Goal: Transaction & Acquisition: Purchase product/service

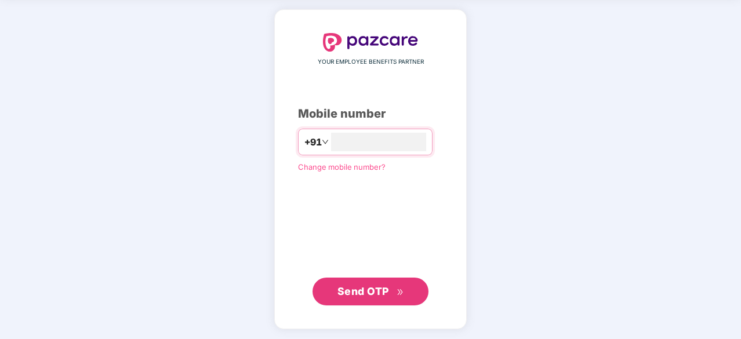
type input "**********"
click at [378, 295] on span "Send OTP" at bounding box center [363, 291] width 52 height 12
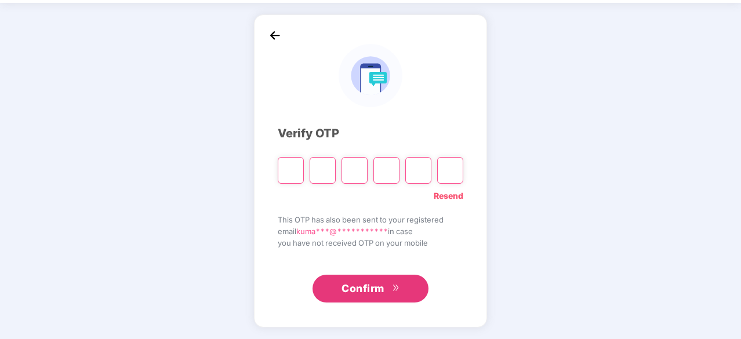
scroll to position [38, 0]
type input "*"
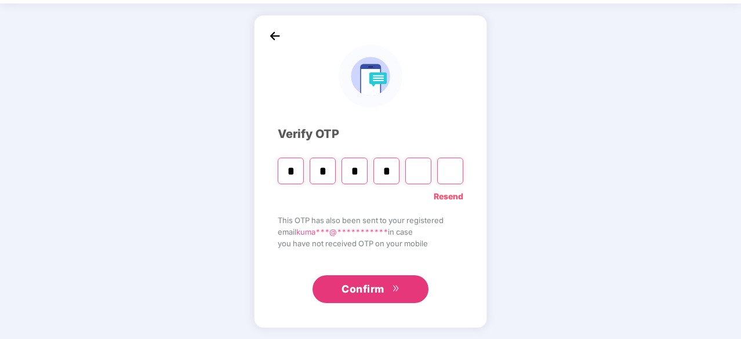
type input "*"
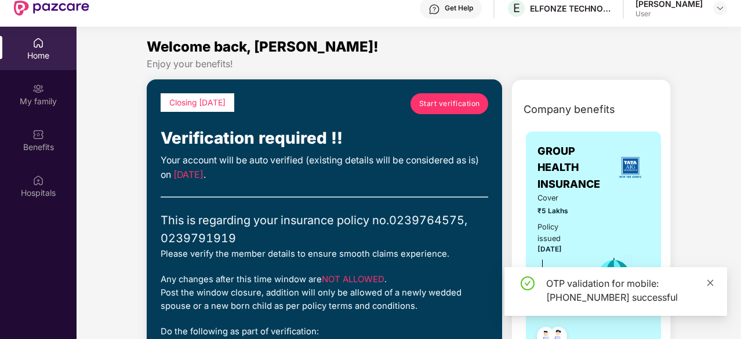
click at [711, 282] on icon "close" at bounding box center [710, 283] width 6 height 6
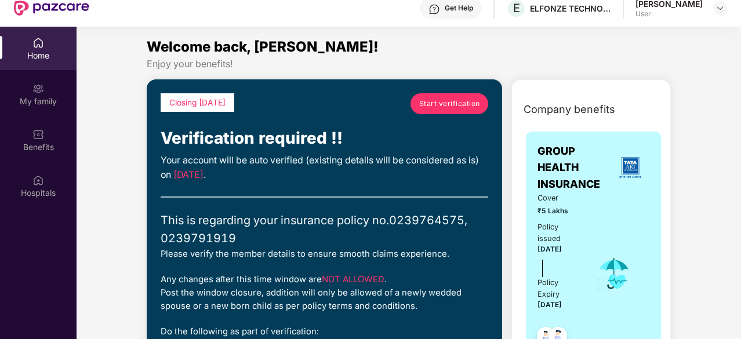
click at [437, 104] on span "Start verification" at bounding box center [449, 103] width 61 height 11
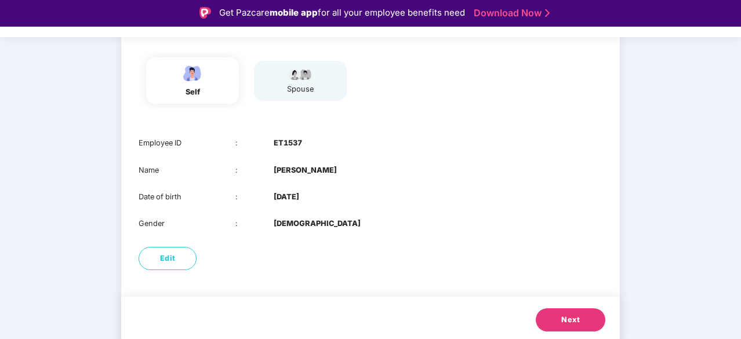
scroll to position [116, 0]
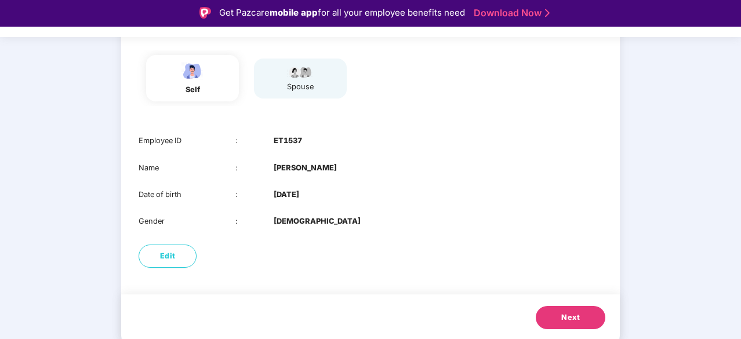
click at [569, 314] on span "Next" at bounding box center [570, 318] width 19 height 12
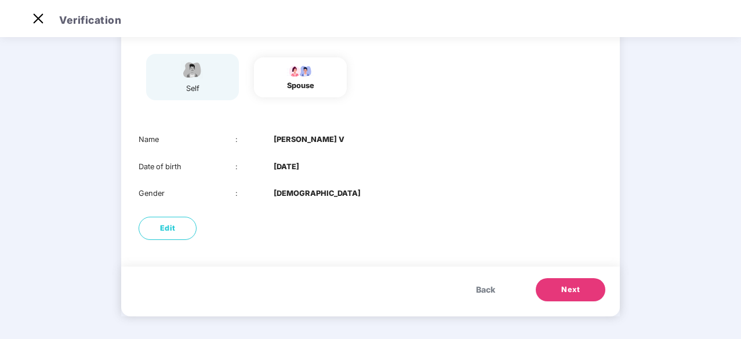
click at [484, 287] on span "Back" at bounding box center [485, 290] width 19 height 13
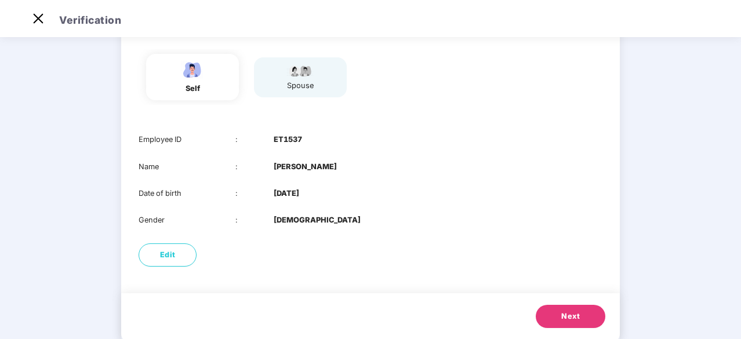
click at [304, 81] on div "spouse" at bounding box center [300, 86] width 29 height 12
click at [579, 314] on span "Next" at bounding box center [570, 317] width 19 height 12
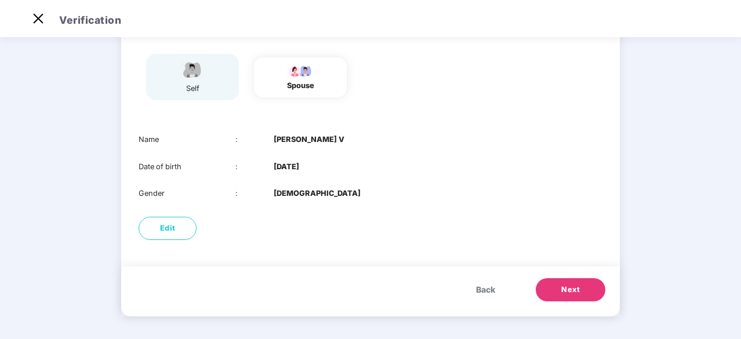
click at [579, 294] on span "Next" at bounding box center [570, 290] width 19 height 12
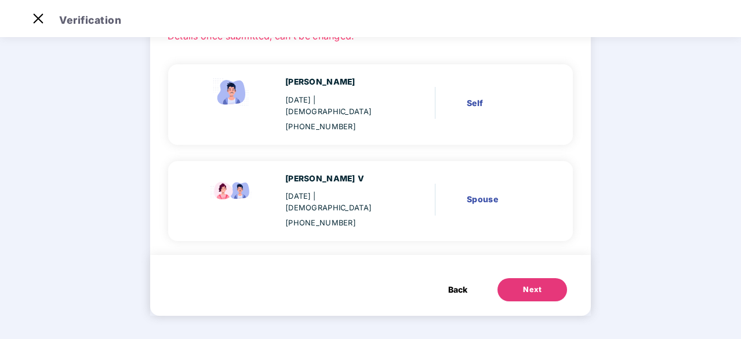
scroll to position [64, 0]
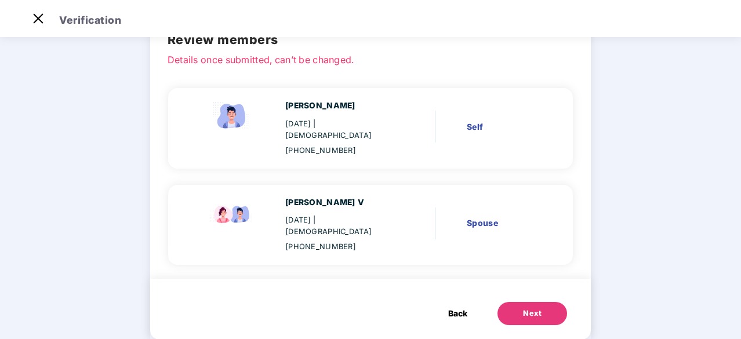
click at [535, 302] on button "Next" at bounding box center [533, 313] width 70 height 23
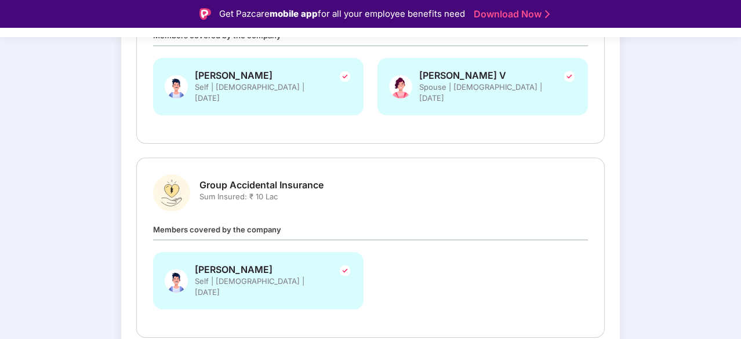
scroll to position [278, 0]
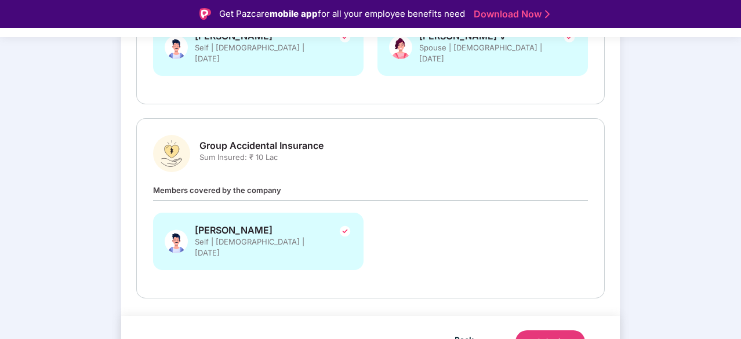
click at [569, 331] on button "Submit" at bounding box center [551, 342] width 70 height 23
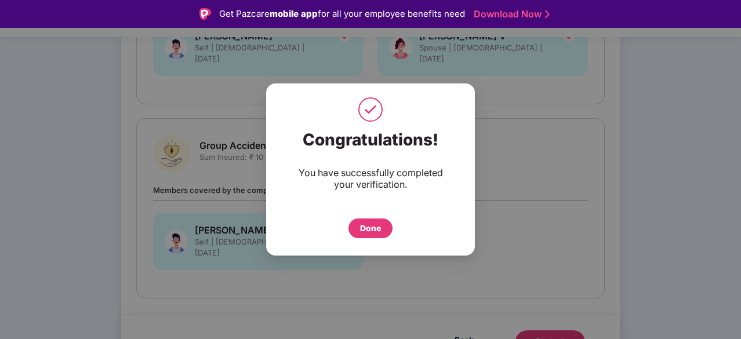
click at [375, 223] on div "Done" at bounding box center [370, 228] width 21 height 13
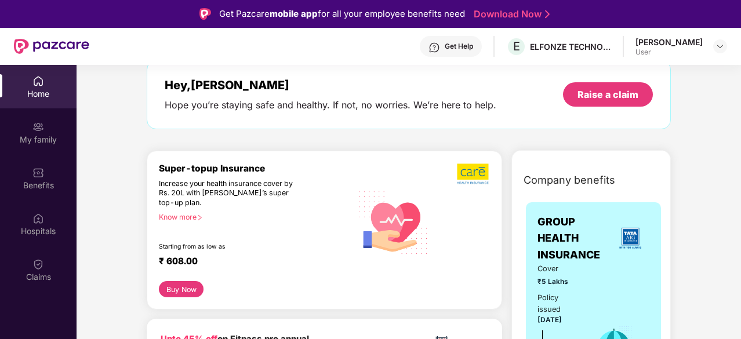
scroll to position [58, 0]
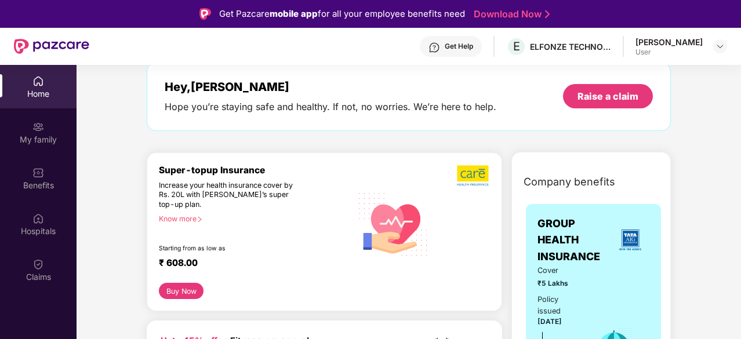
click at [172, 292] on button "Buy Now" at bounding box center [181, 291] width 45 height 16
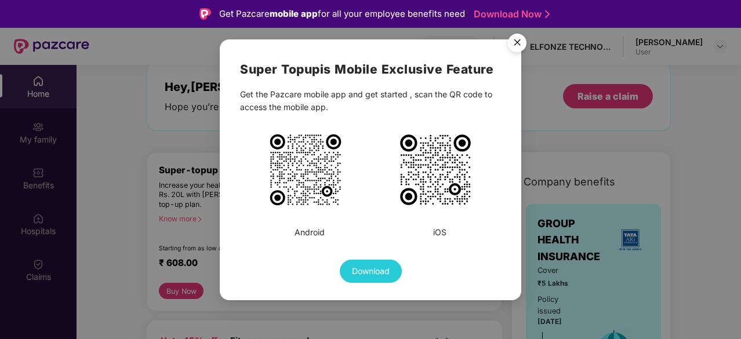
click at [517, 39] on img "Close" at bounding box center [517, 44] width 32 height 32
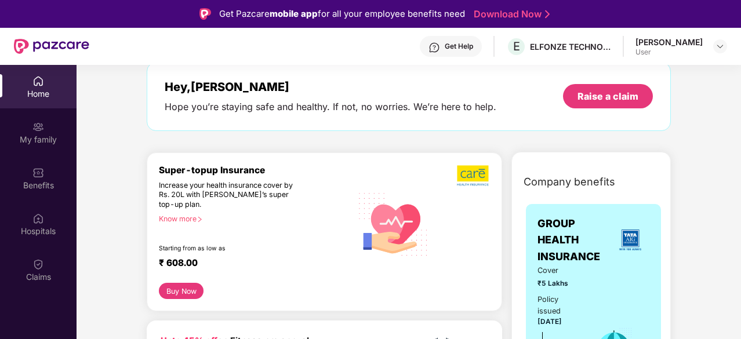
click at [179, 219] on div "Know more" at bounding box center [252, 219] width 186 height 8
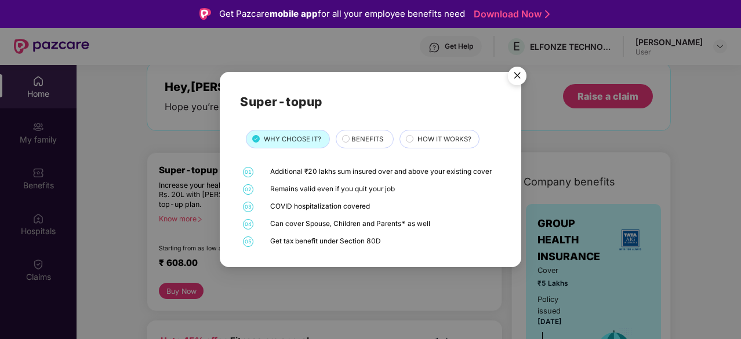
click at [366, 140] on span "BENEFITS" at bounding box center [367, 139] width 32 height 10
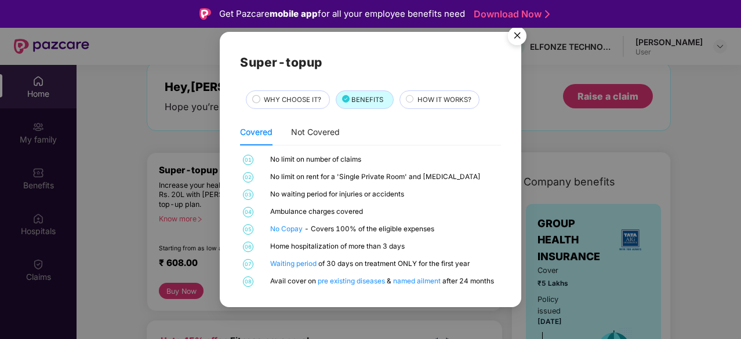
click at [442, 101] on span "HOW IT WORKS?" at bounding box center [445, 100] width 54 height 10
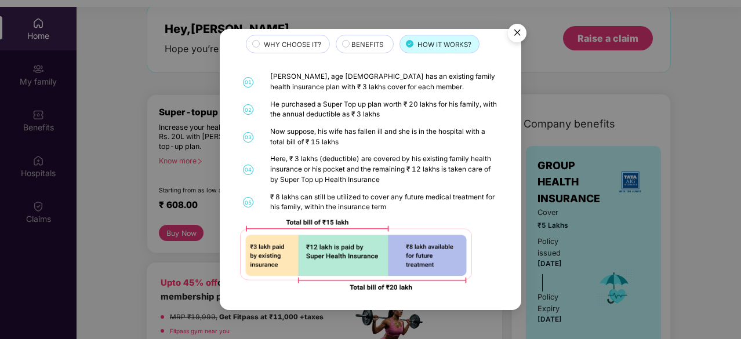
click at [517, 37] on img "Close" at bounding box center [517, 35] width 32 height 32
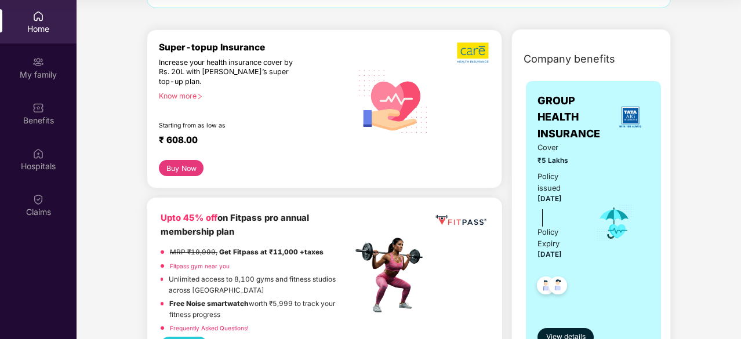
scroll to position [0, 0]
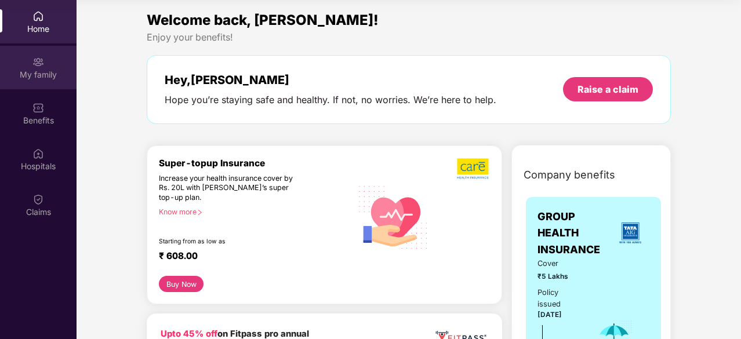
click at [39, 69] on div "My family" at bounding box center [38, 75] width 77 height 12
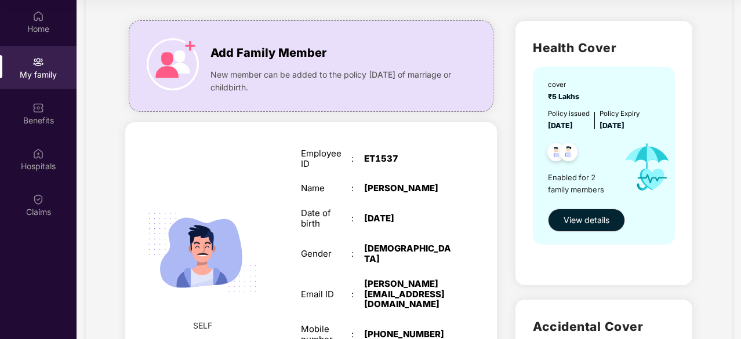
scroll to position [293, 0]
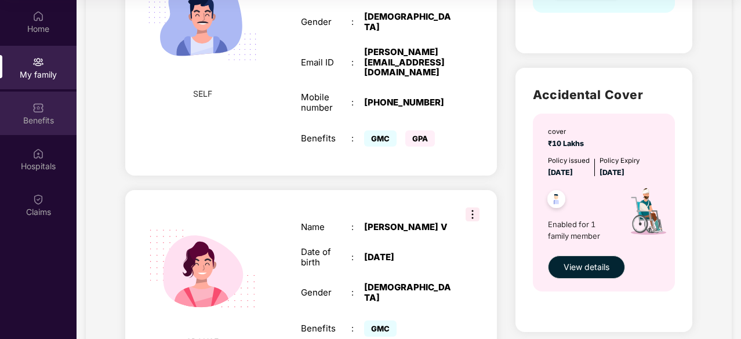
click at [46, 106] on div "Benefits" at bounding box center [38, 113] width 77 height 43
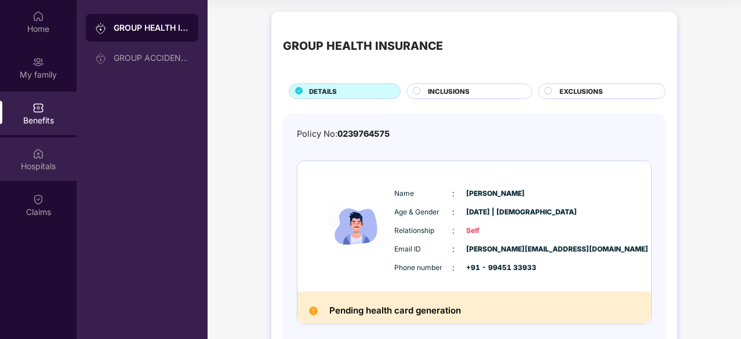
click at [35, 153] on img at bounding box center [38, 154] width 12 height 12
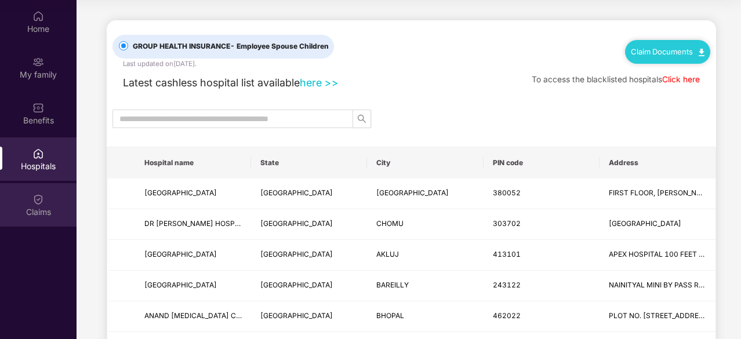
click at [32, 202] on img at bounding box center [38, 200] width 12 height 12
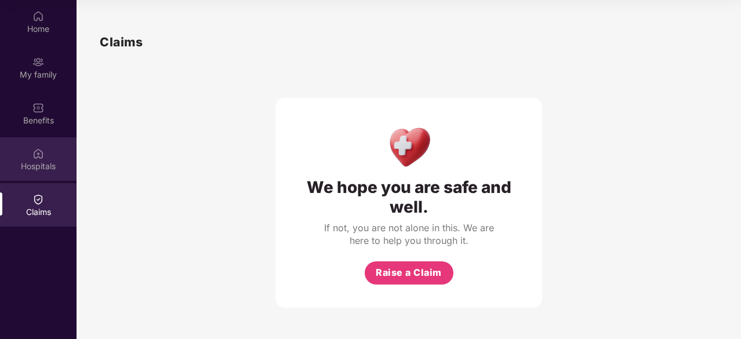
click at [38, 147] on div at bounding box center [38, 153] width 12 height 12
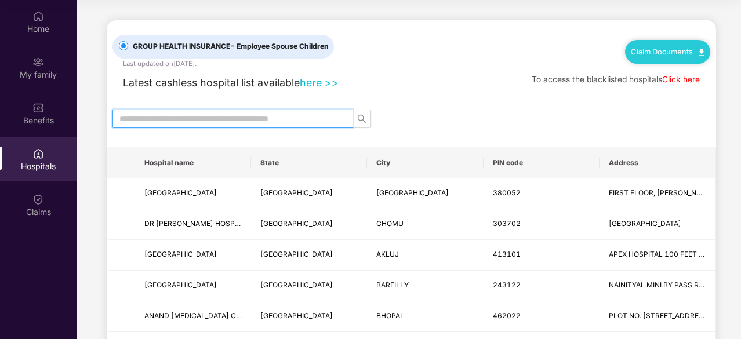
click at [230, 114] on input "text" at bounding box center [227, 118] width 217 height 13
type input "******"
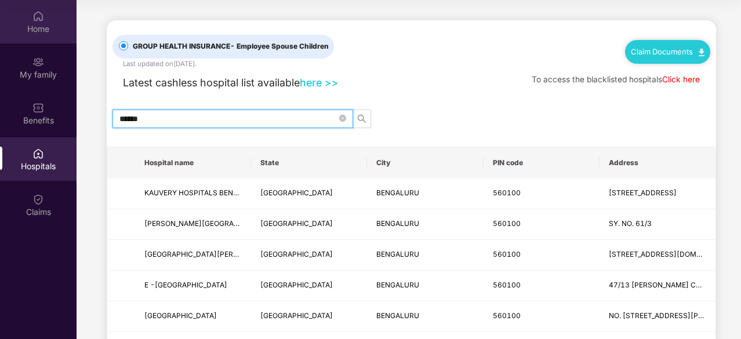
click at [39, 26] on div "Home" at bounding box center [38, 29] width 77 height 12
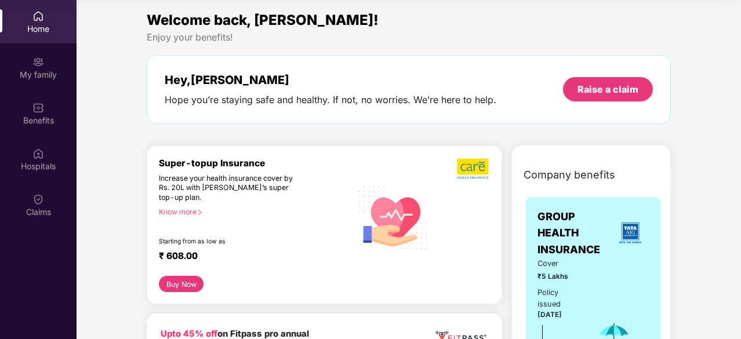
click at [173, 281] on button "Buy Now" at bounding box center [181, 284] width 45 height 16
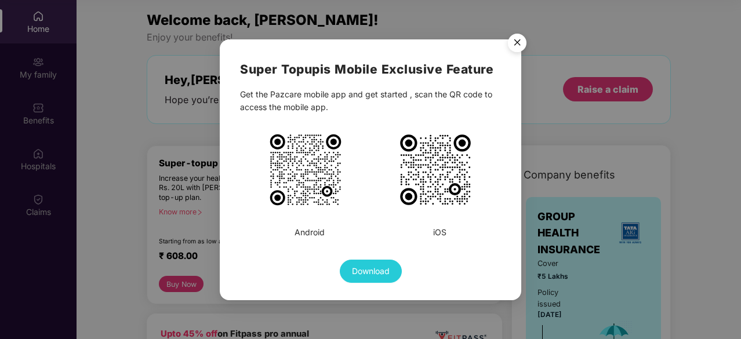
click at [517, 34] on img "Close" at bounding box center [517, 44] width 32 height 32
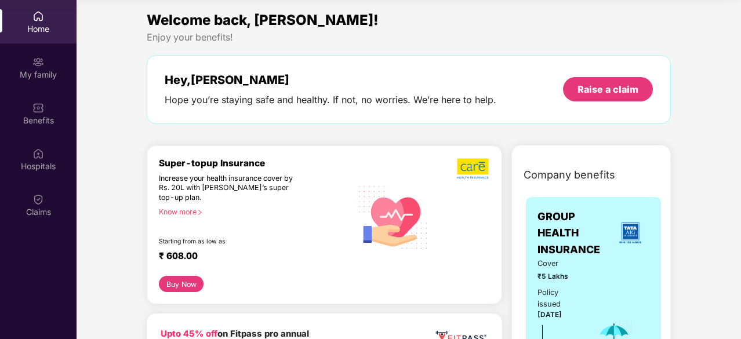
click at [171, 279] on button "Buy Now" at bounding box center [181, 284] width 45 height 16
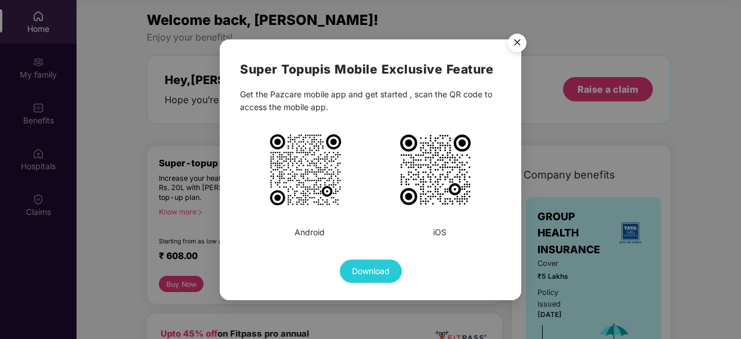
click at [414, 278] on div "Download" at bounding box center [370, 265] width 261 height 35
click at [517, 39] on img "Close" at bounding box center [517, 44] width 32 height 32
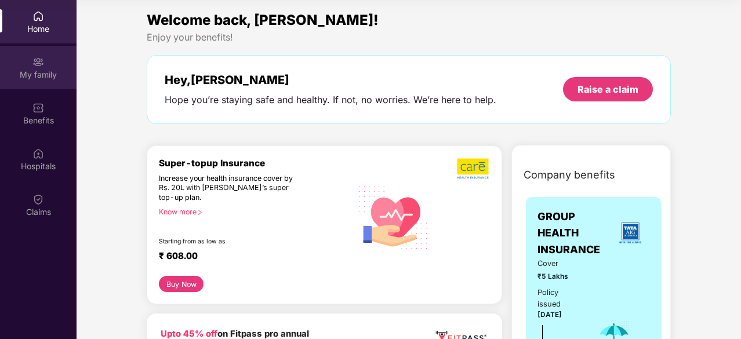
click at [43, 64] on img at bounding box center [38, 62] width 12 height 12
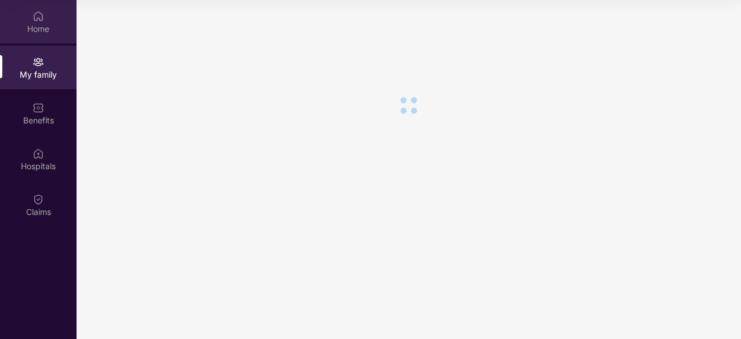
click at [41, 30] on div "Home" at bounding box center [38, 29] width 77 height 12
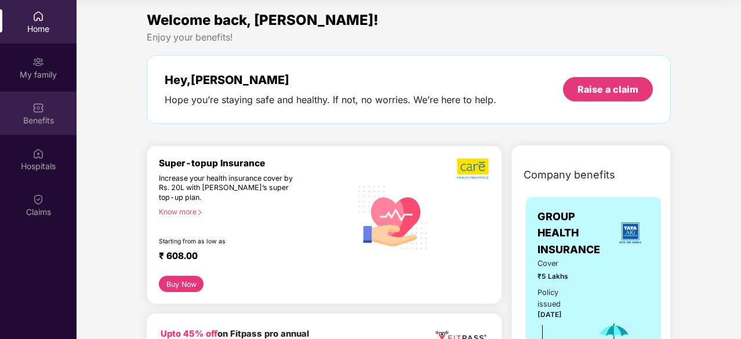
click at [33, 115] on div "Benefits" at bounding box center [38, 121] width 77 height 12
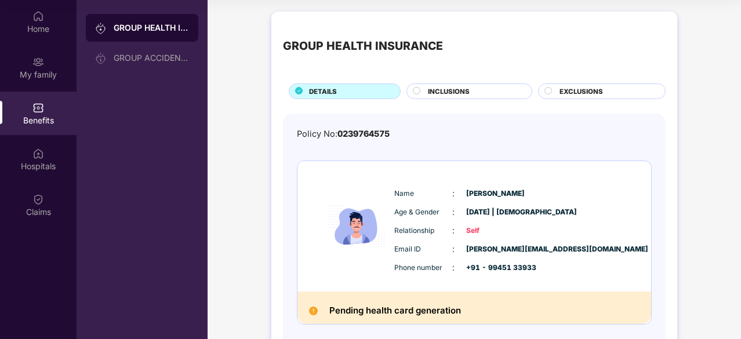
click at [457, 91] on span "INCLUSIONS" at bounding box center [449, 91] width 42 height 10
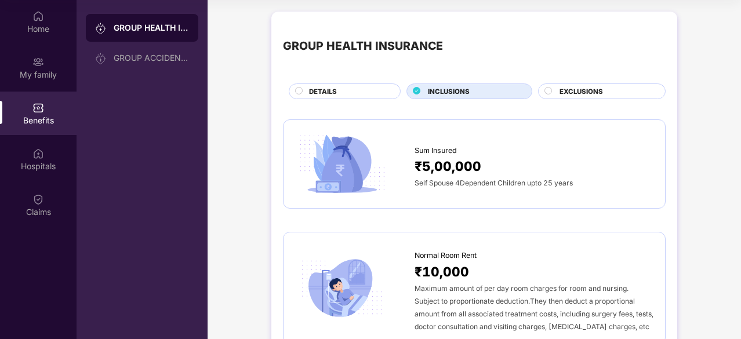
click at [551, 90] on circle at bounding box center [548, 90] width 7 height 7
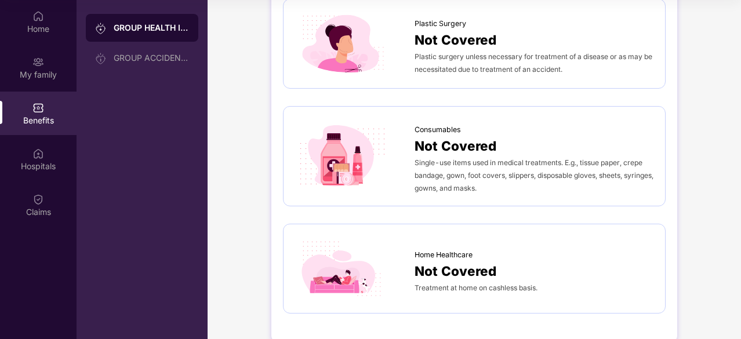
scroll to position [673, 0]
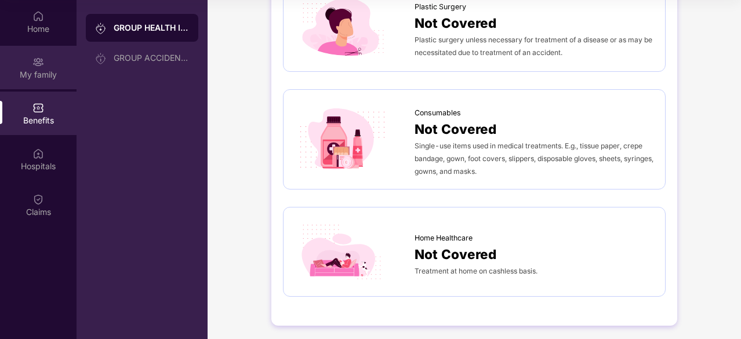
click at [39, 72] on div "My family" at bounding box center [38, 75] width 77 height 12
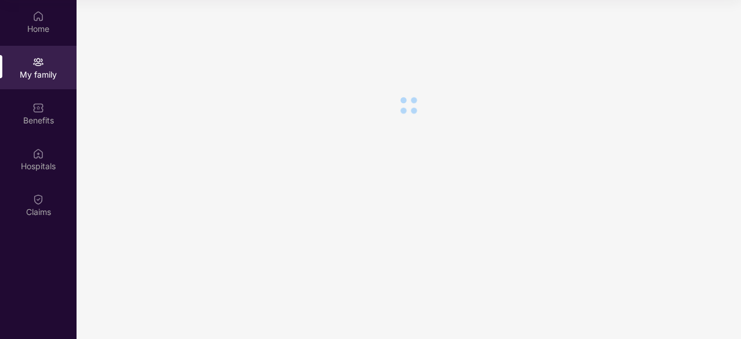
scroll to position [0, 0]
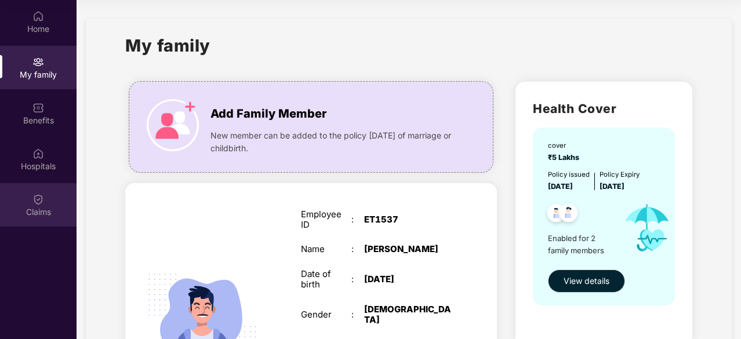
click at [41, 198] on img at bounding box center [38, 200] width 12 height 12
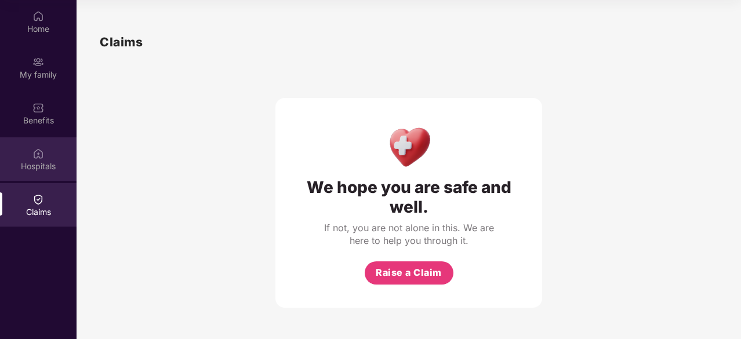
click at [38, 156] on img at bounding box center [38, 154] width 12 height 12
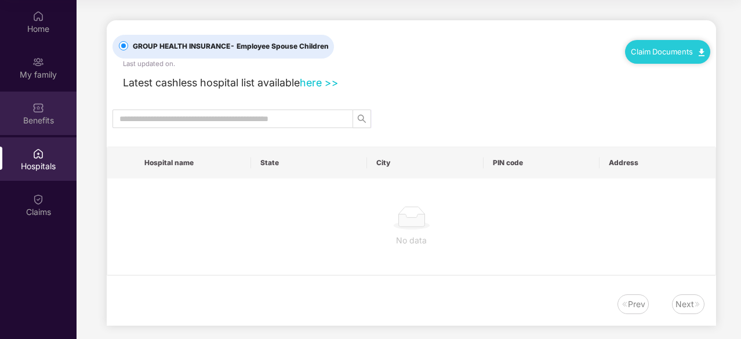
click at [39, 111] on img at bounding box center [38, 108] width 12 height 12
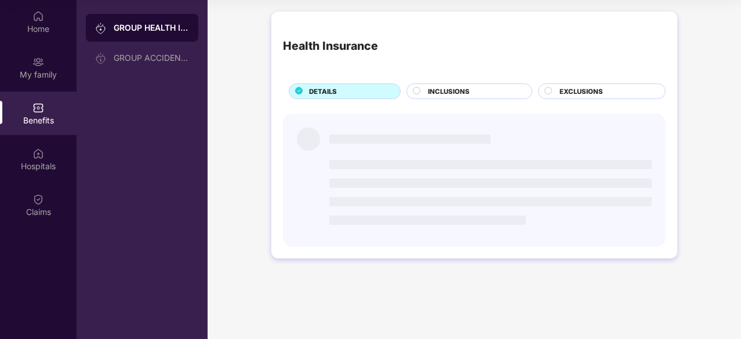
click at [39, 63] on img at bounding box center [38, 62] width 12 height 12
